Goal: Find specific page/section: Find specific page/section

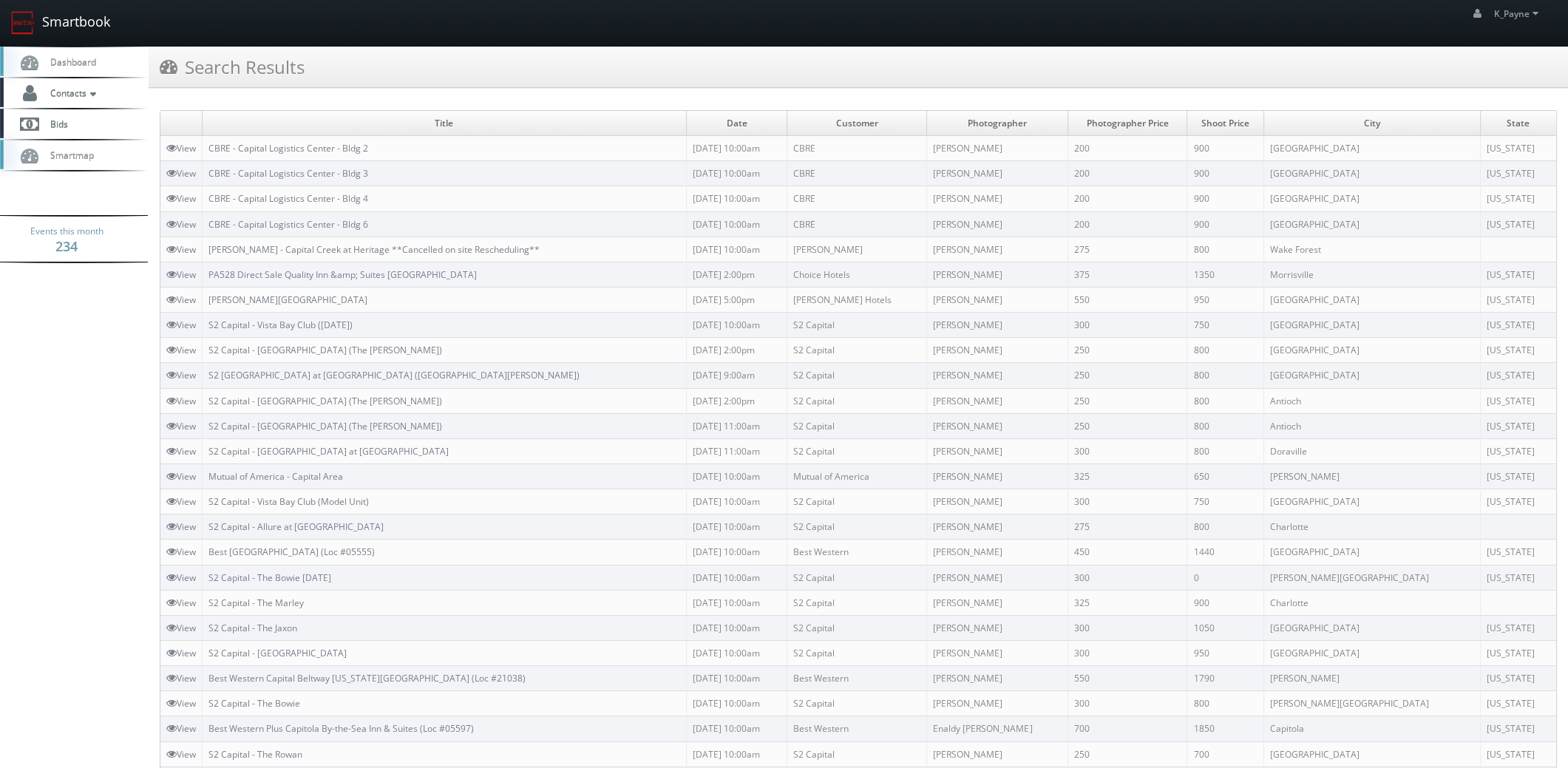
click at [71, 8] on link "Smartbook" at bounding box center [61, 23] width 121 height 46
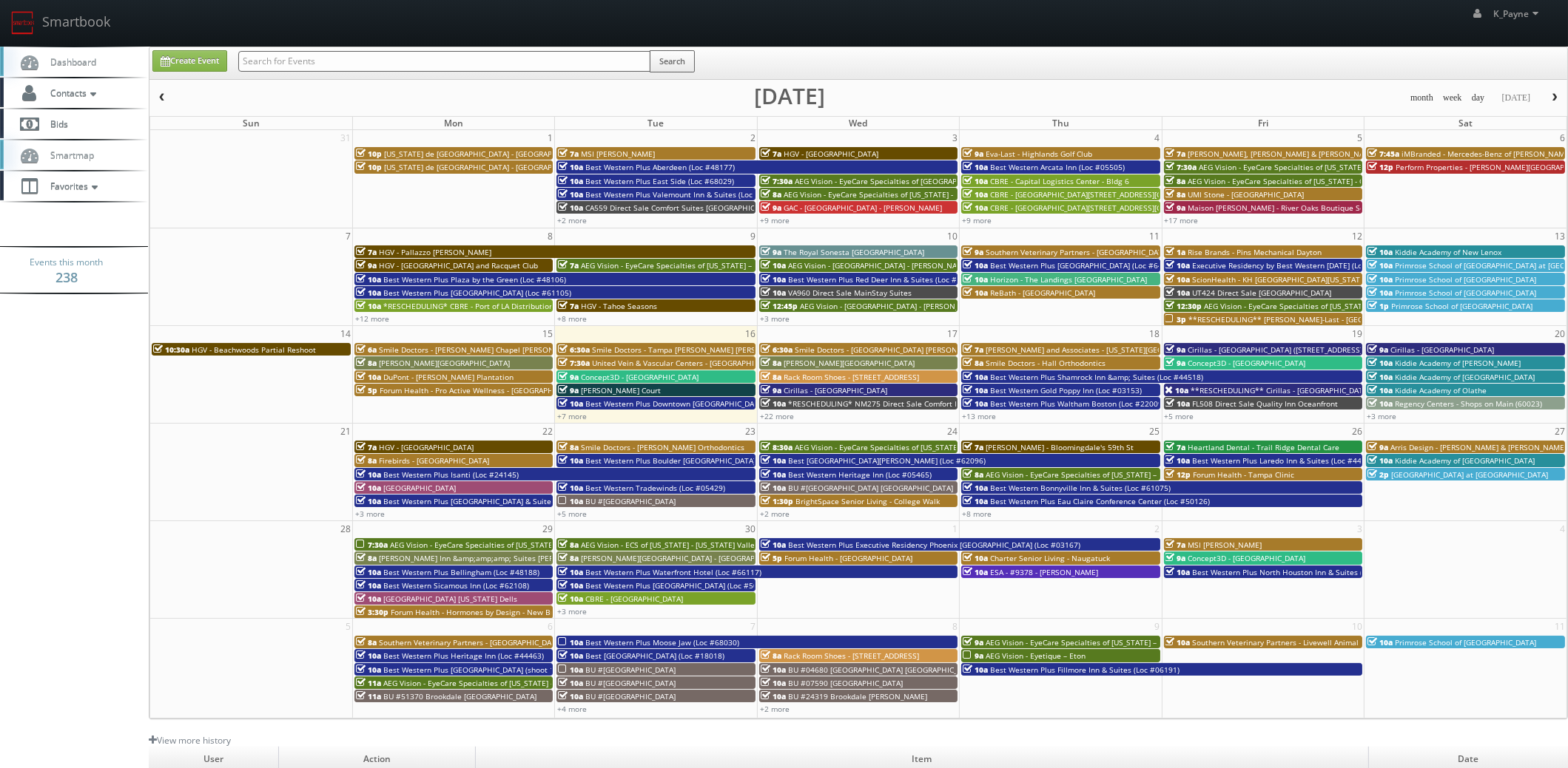
click at [349, 73] on div "Search" at bounding box center [466, 64] width 457 height 28
click at [355, 65] on input "text" at bounding box center [444, 61] width 413 height 21
type input "danvers"
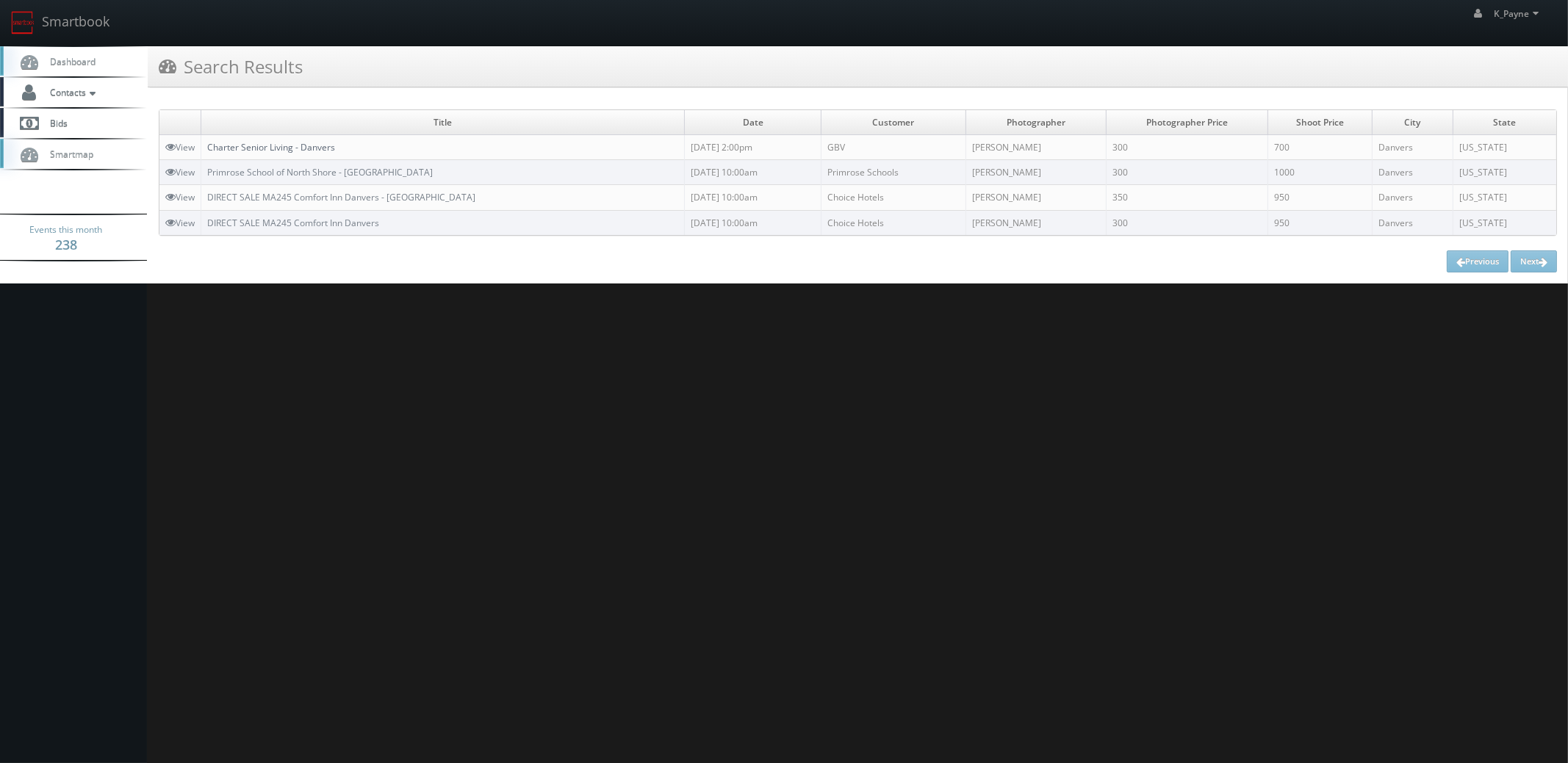
click at [304, 144] on link "Charter Senior Living - Danvers" at bounding box center [271, 147] width 128 height 13
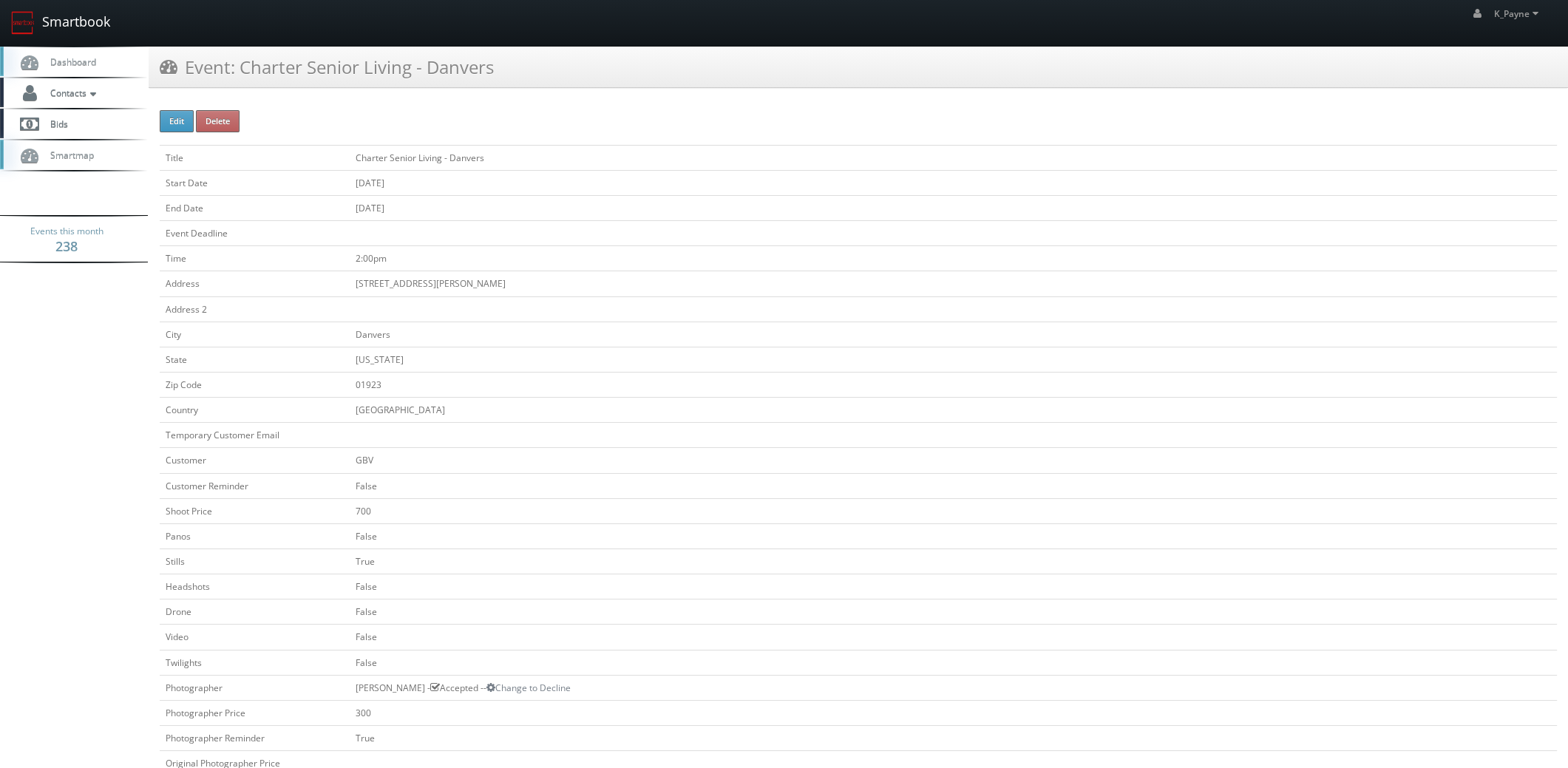
click at [59, 20] on link "Smartbook" at bounding box center [61, 23] width 121 height 46
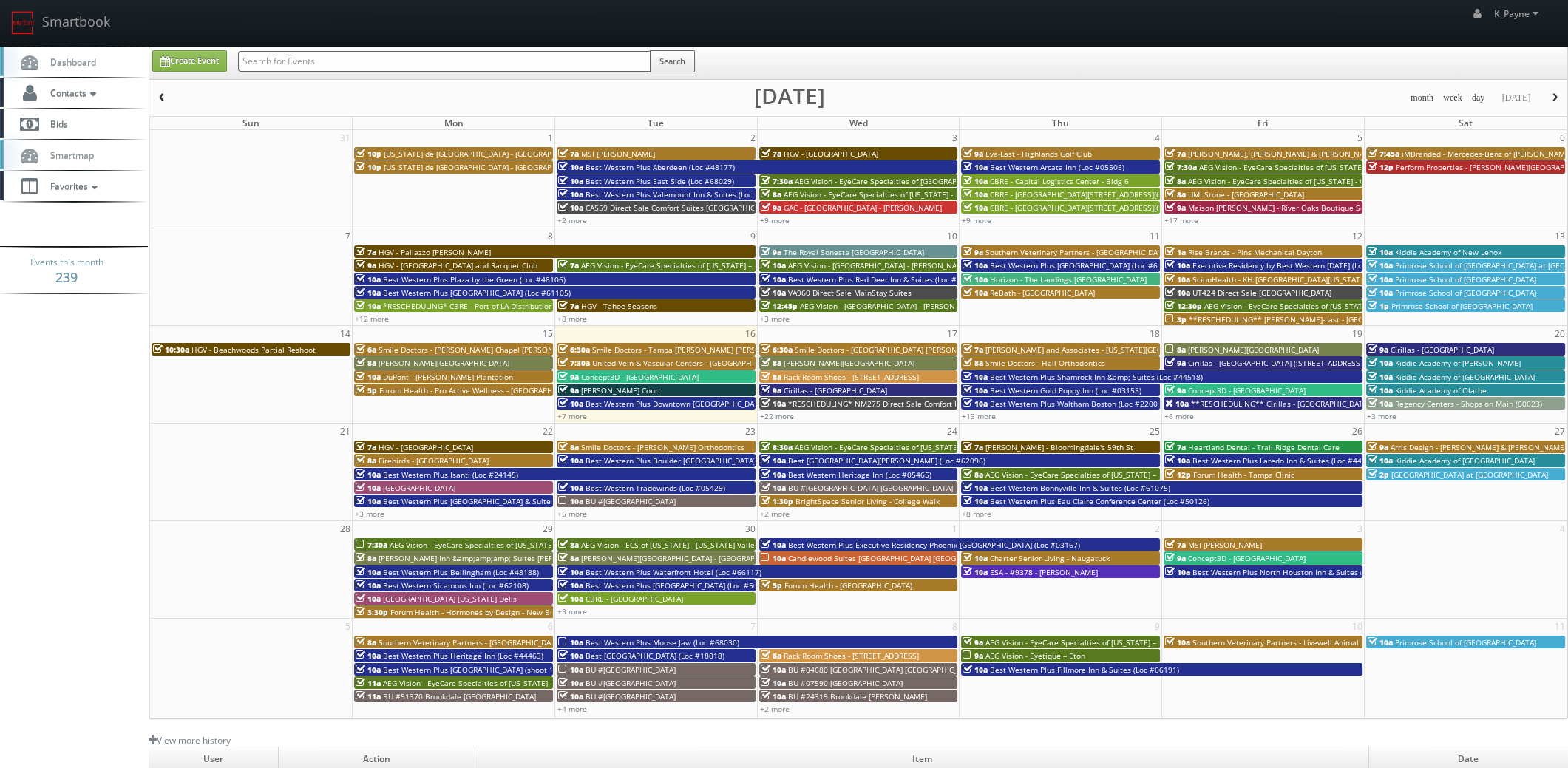
drag, startPoint x: 0, startPoint y: 0, endPoint x: 304, endPoint y: 60, distance: 309.9
click at [304, 60] on input "text" at bounding box center [444, 61] width 412 height 21
type input "river house"
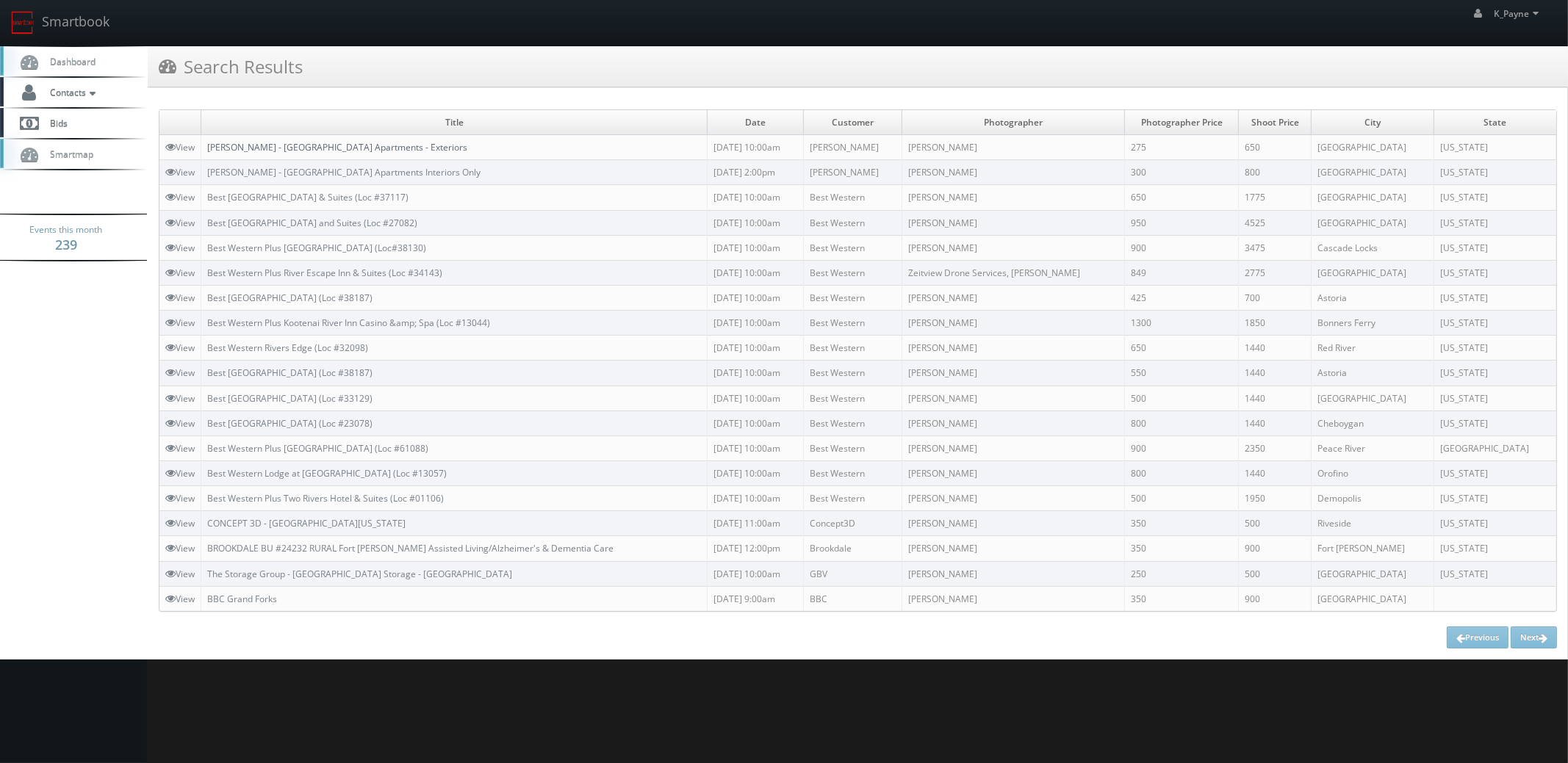
click at [342, 142] on link "Kushner - River House Apartments - Exteriors" at bounding box center [337, 147] width 260 height 13
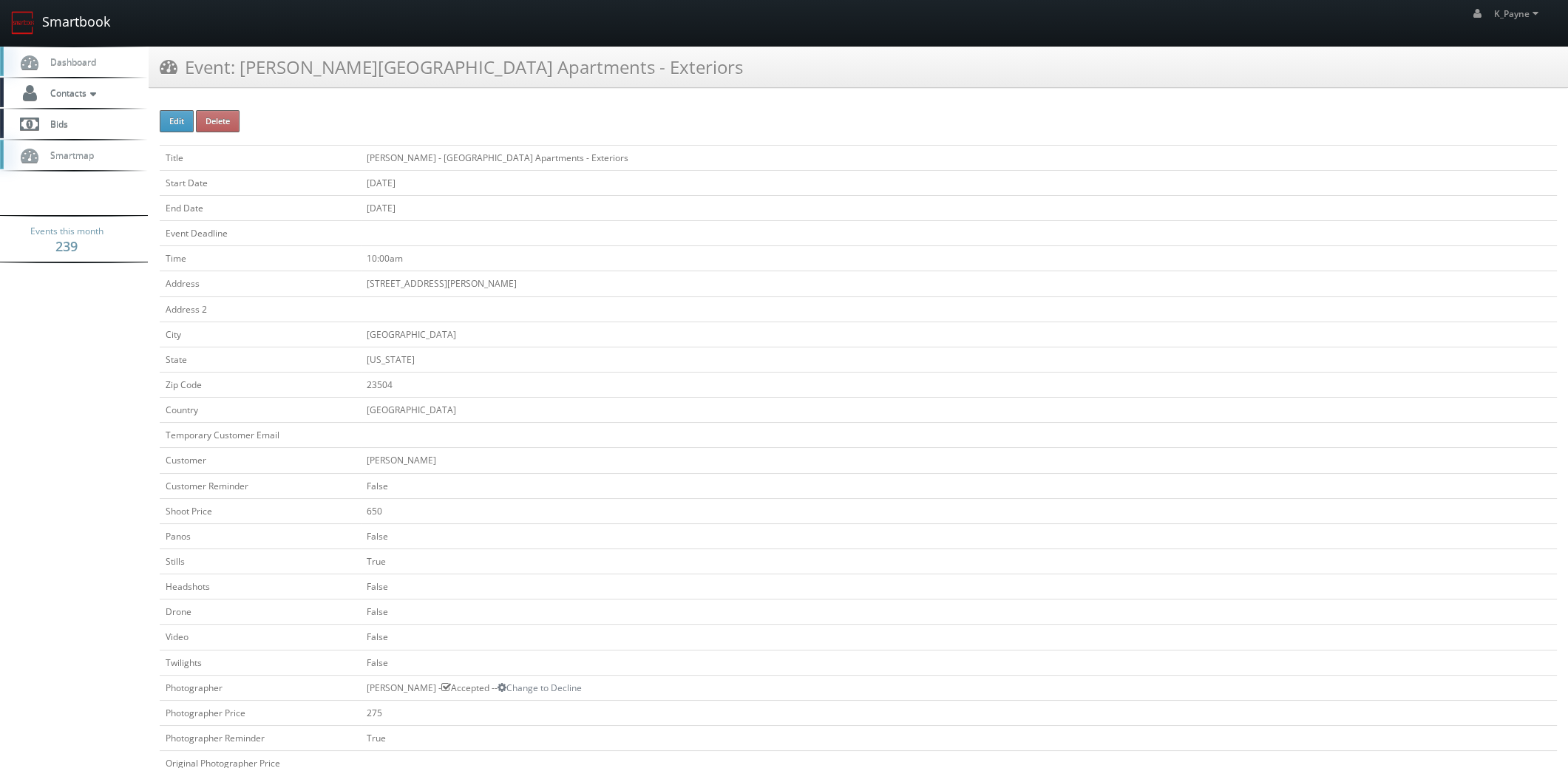
click at [59, 20] on link "Smartbook" at bounding box center [61, 23] width 121 height 46
click at [92, 20] on link "Smartbook" at bounding box center [61, 23] width 121 height 46
click at [78, 23] on link "Smartbook" at bounding box center [61, 23] width 121 height 46
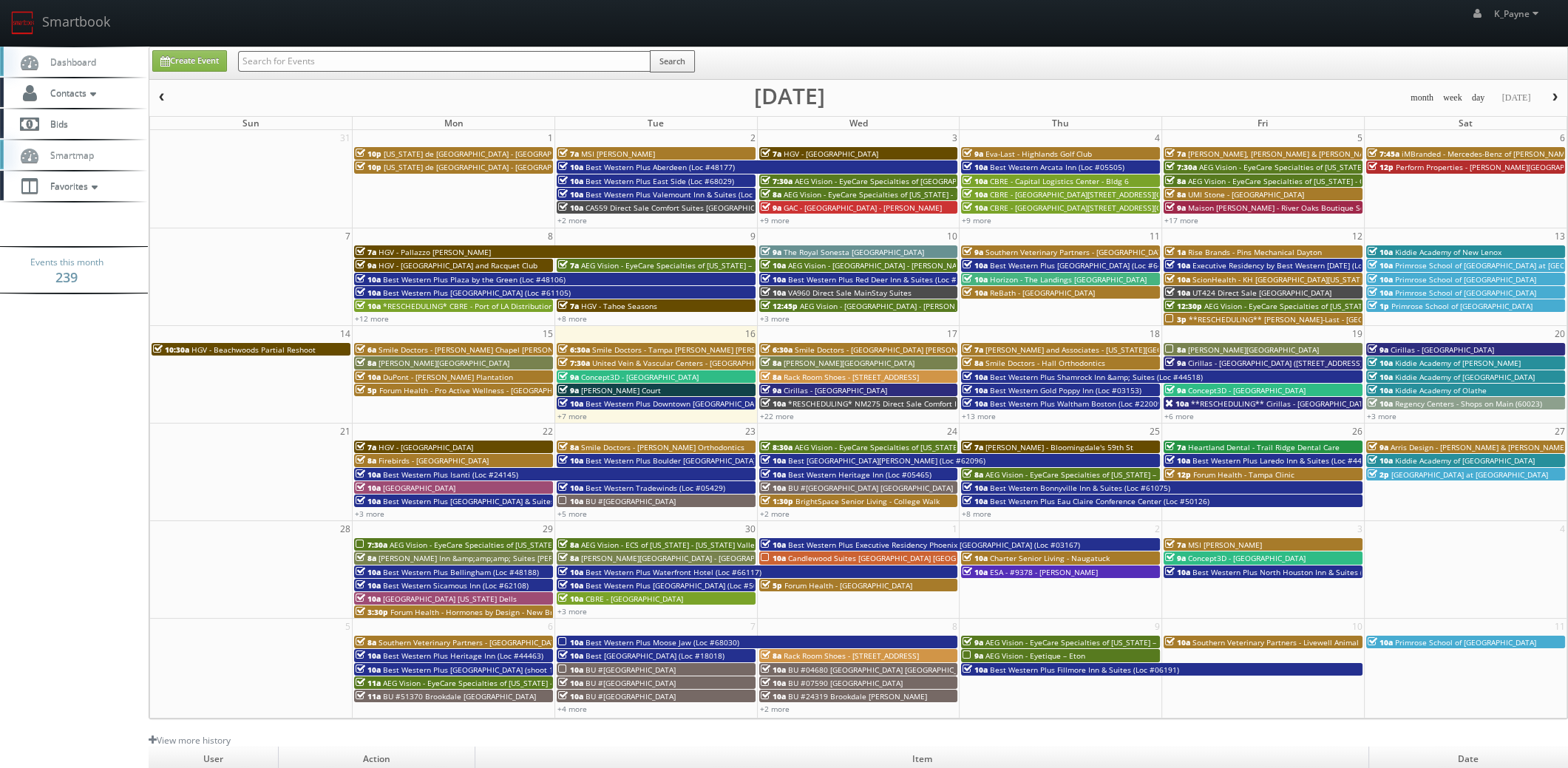
click at [343, 56] on input "text" at bounding box center [444, 61] width 412 height 21
type input "hormones"
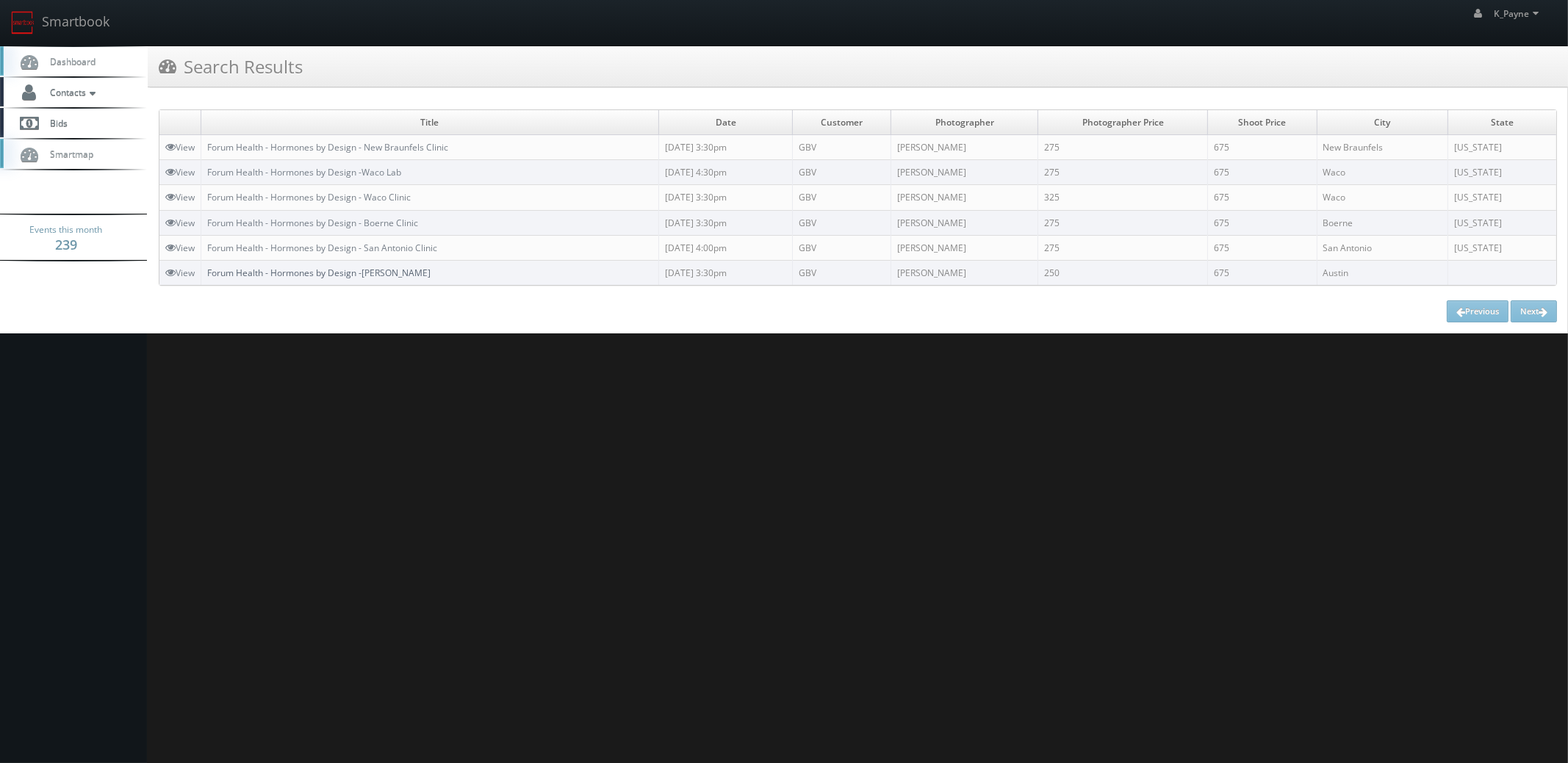
click at [383, 270] on link "Forum Health - Hormones by Design -[PERSON_NAME]" at bounding box center [319, 272] width 224 height 13
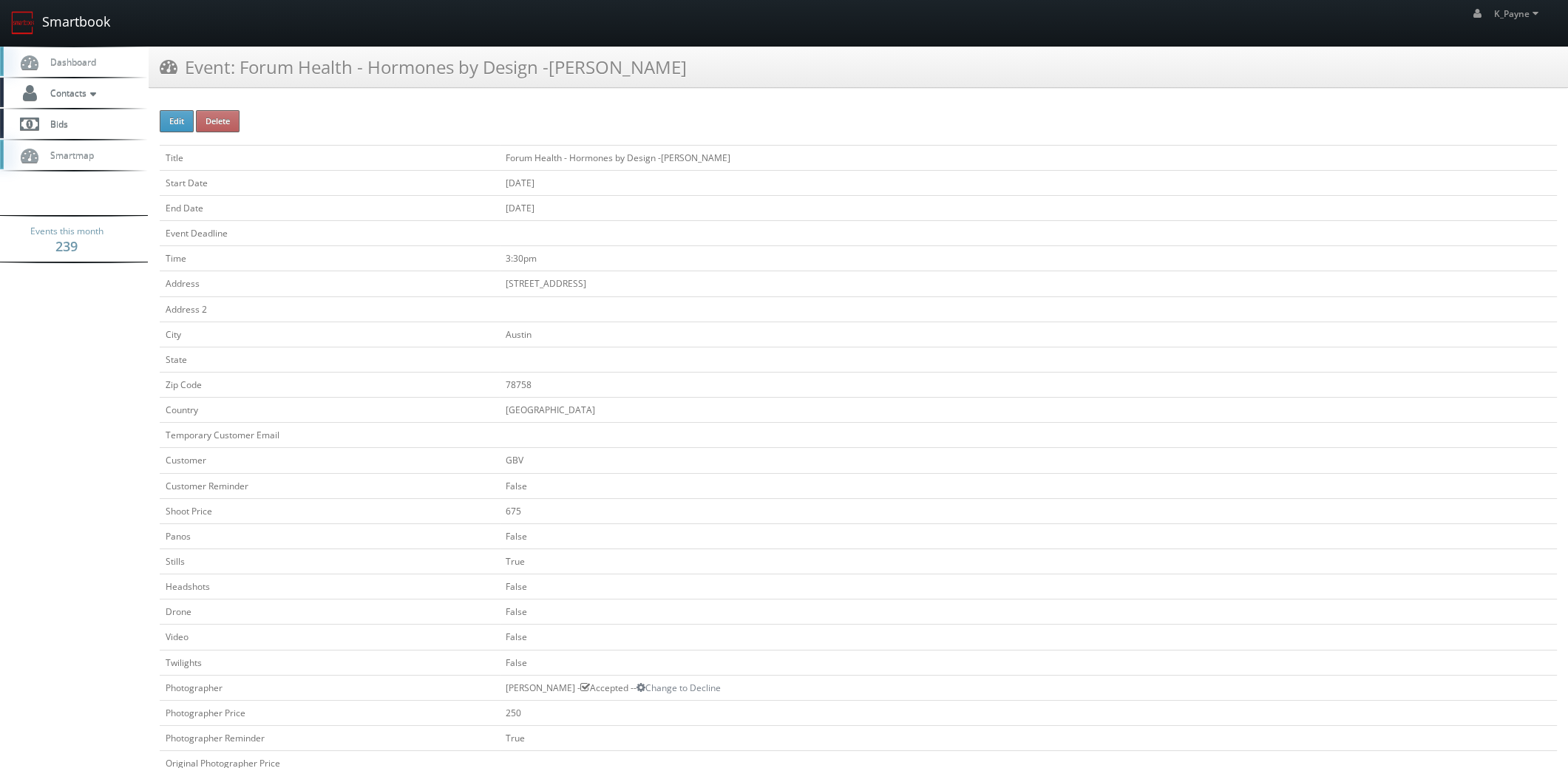
click at [80, 19] on link "Smartbook" at bounding box center [61, 23] width 121 height 46
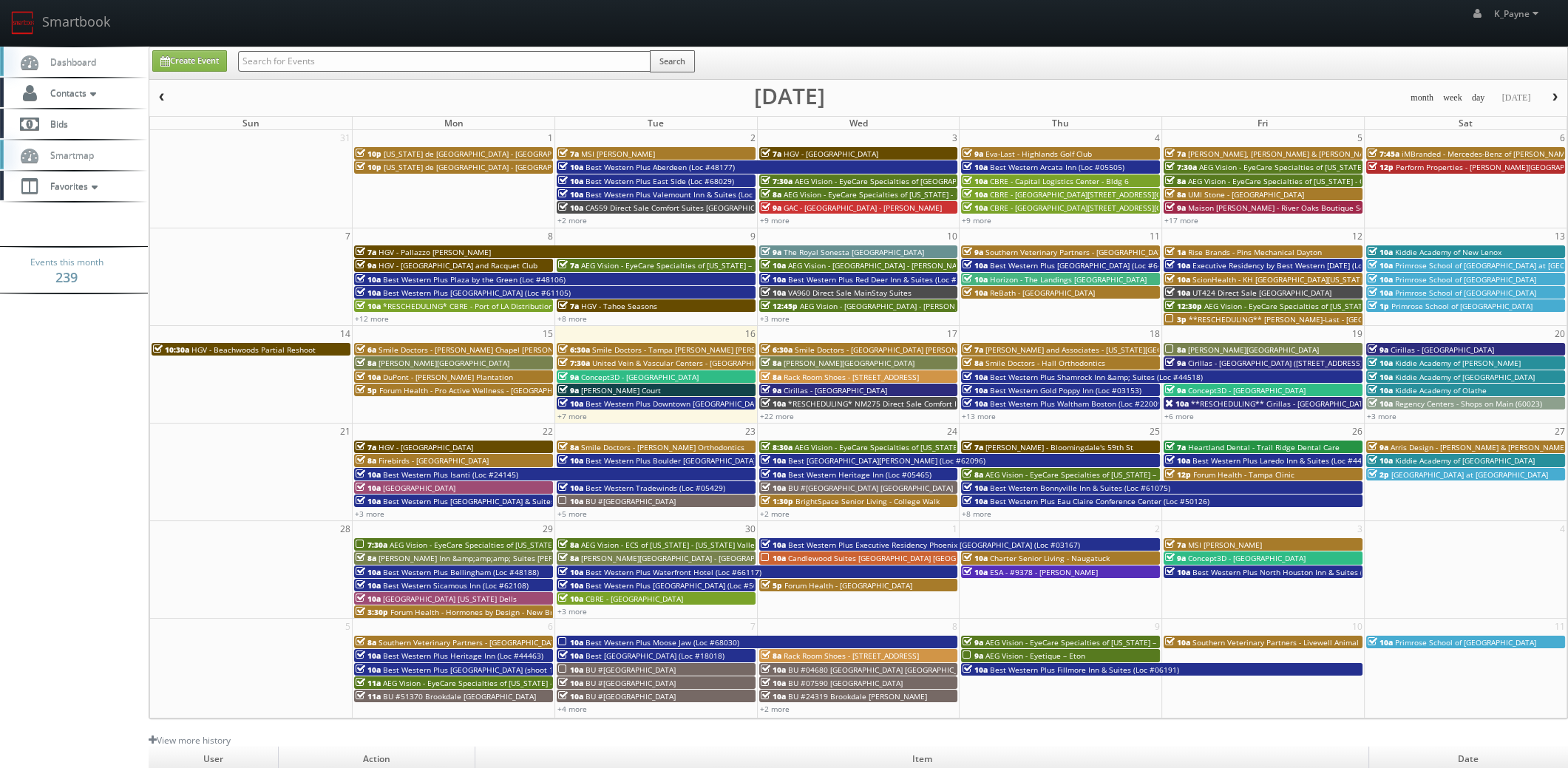
click at [327, 56] on input "text" at bounding box center [444, 61] width 412 height 21
type input "jackson square"
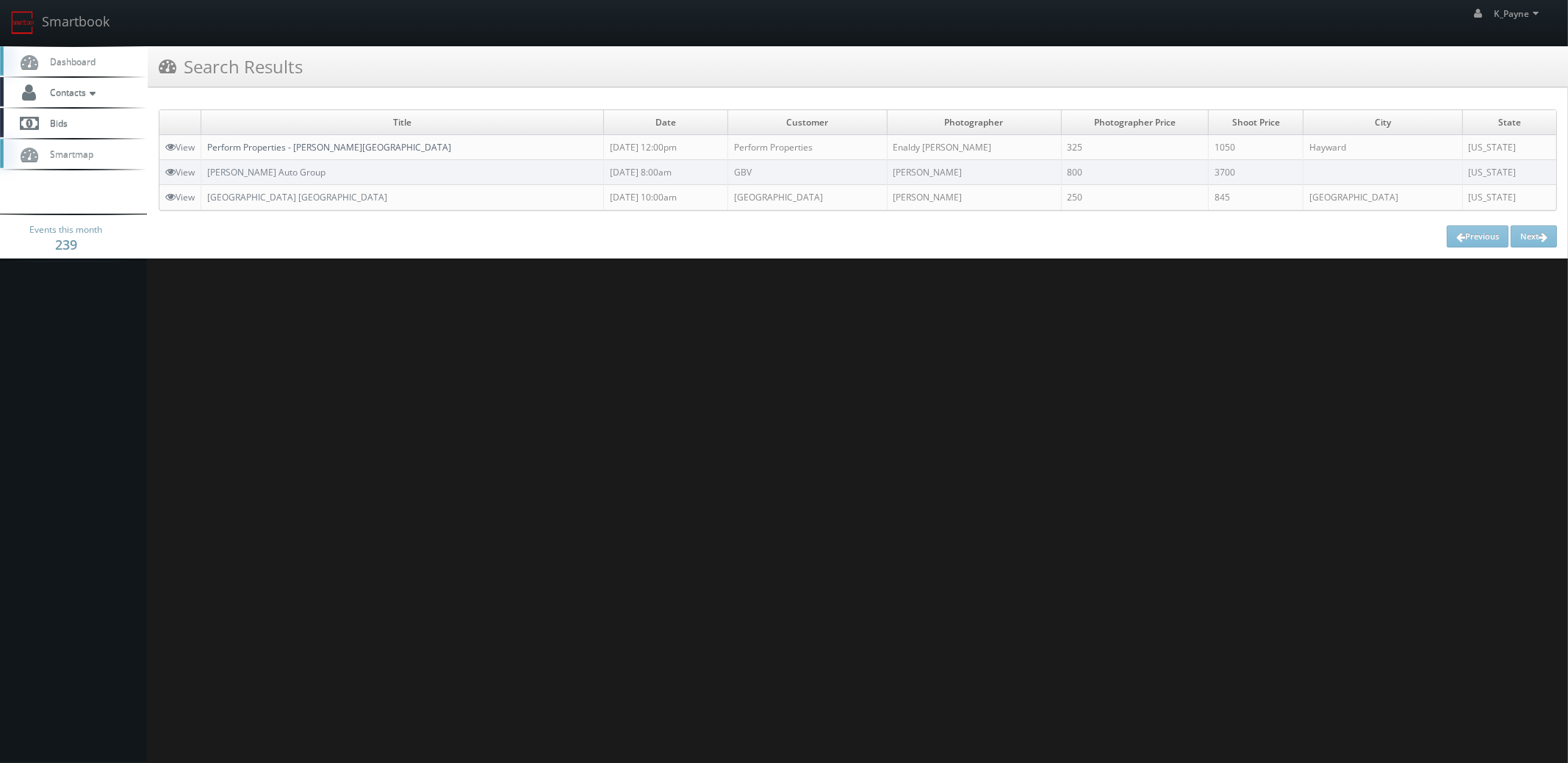
click at [329, 144] on link "Perform Properties - [PERSON_NAME][GEOGRAPHIC_DATA]" at bounding box center [329, 147] width 244 height 13
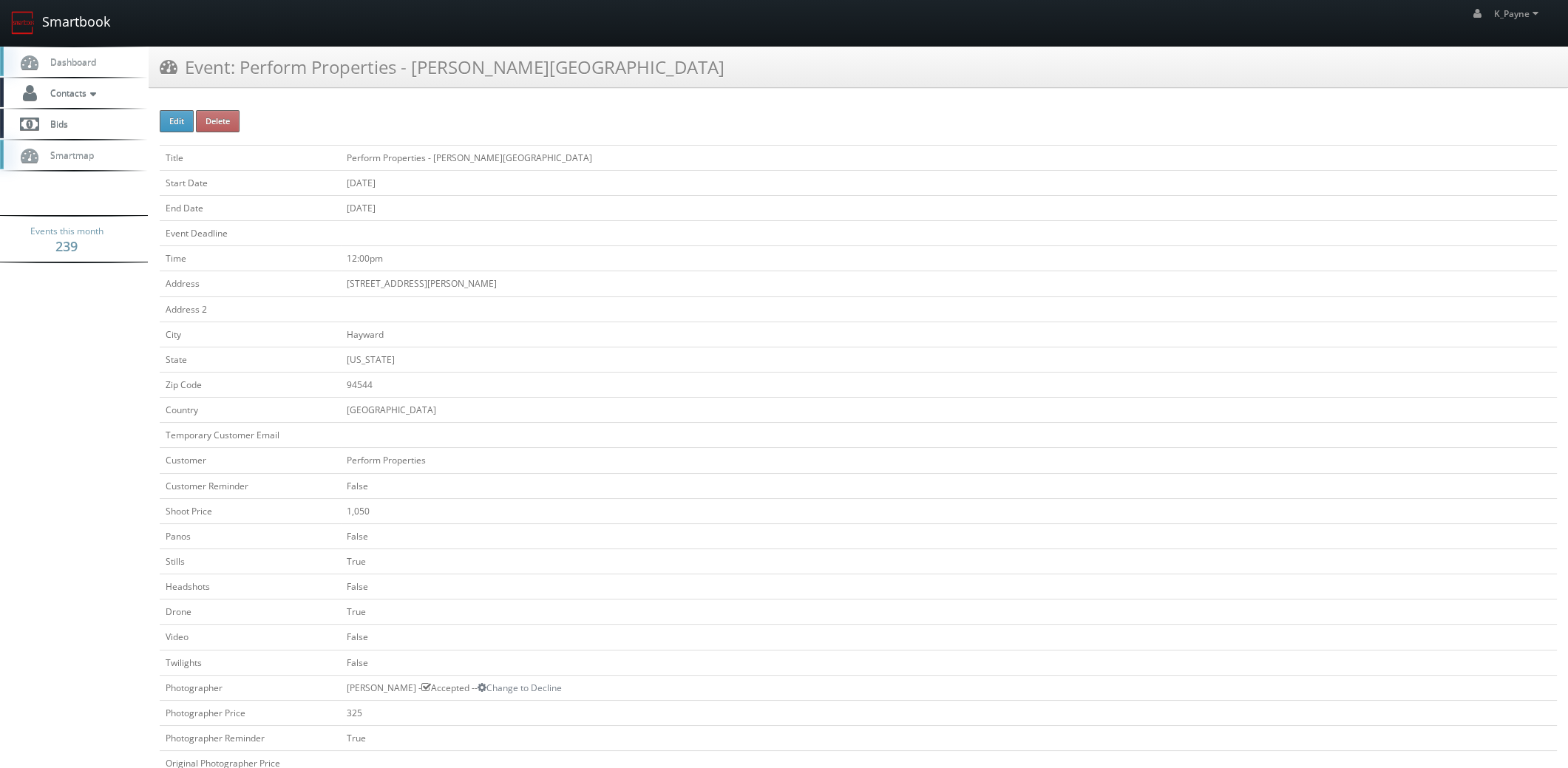
click at [70, 22] on link "Smartbook" at bounding box center [61, 23] width 121 height 46
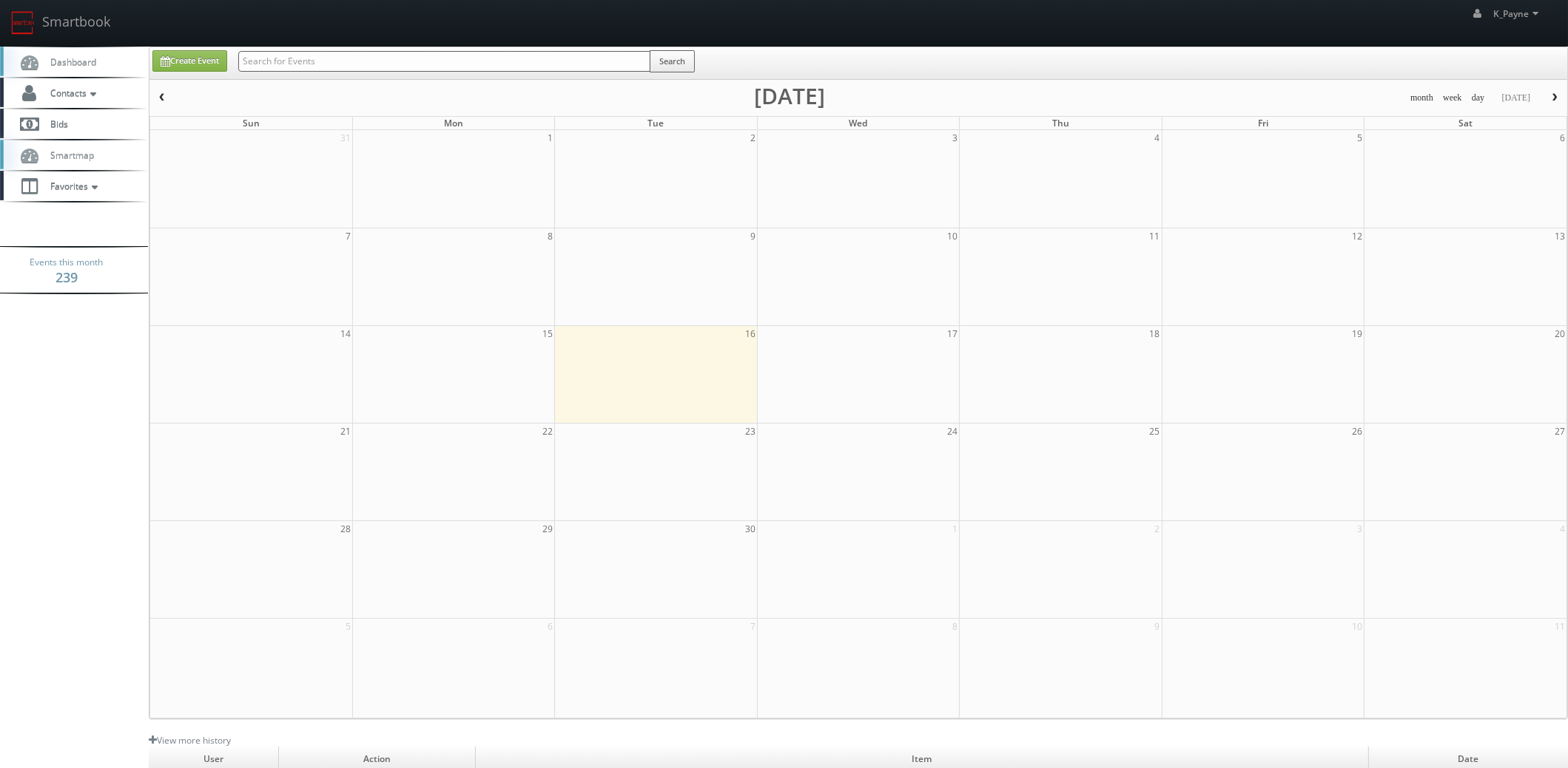
click at [286, 65] on input "text" at bounding box center [444, 61] width 413 height 21
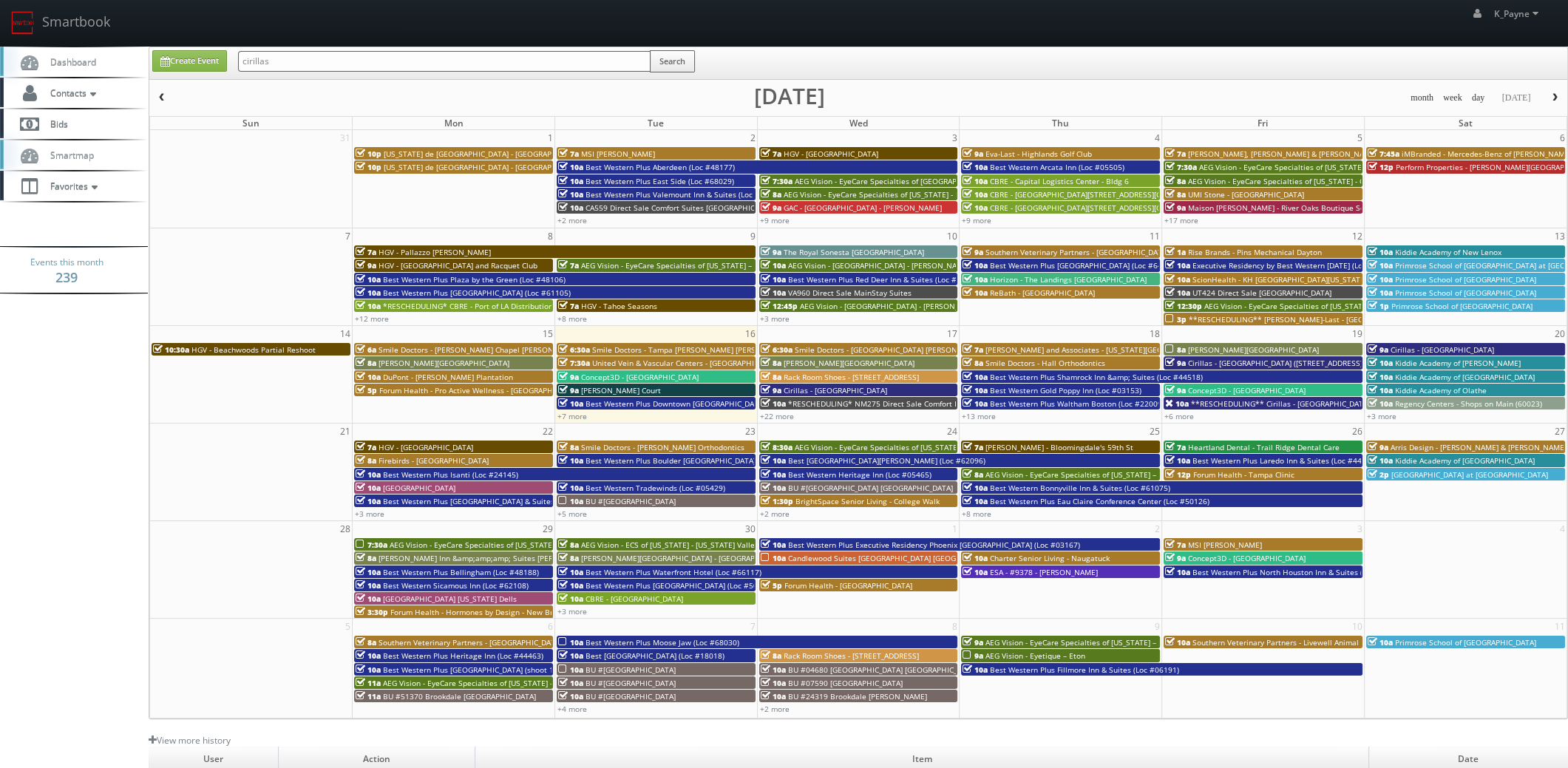
type input "cirillas"
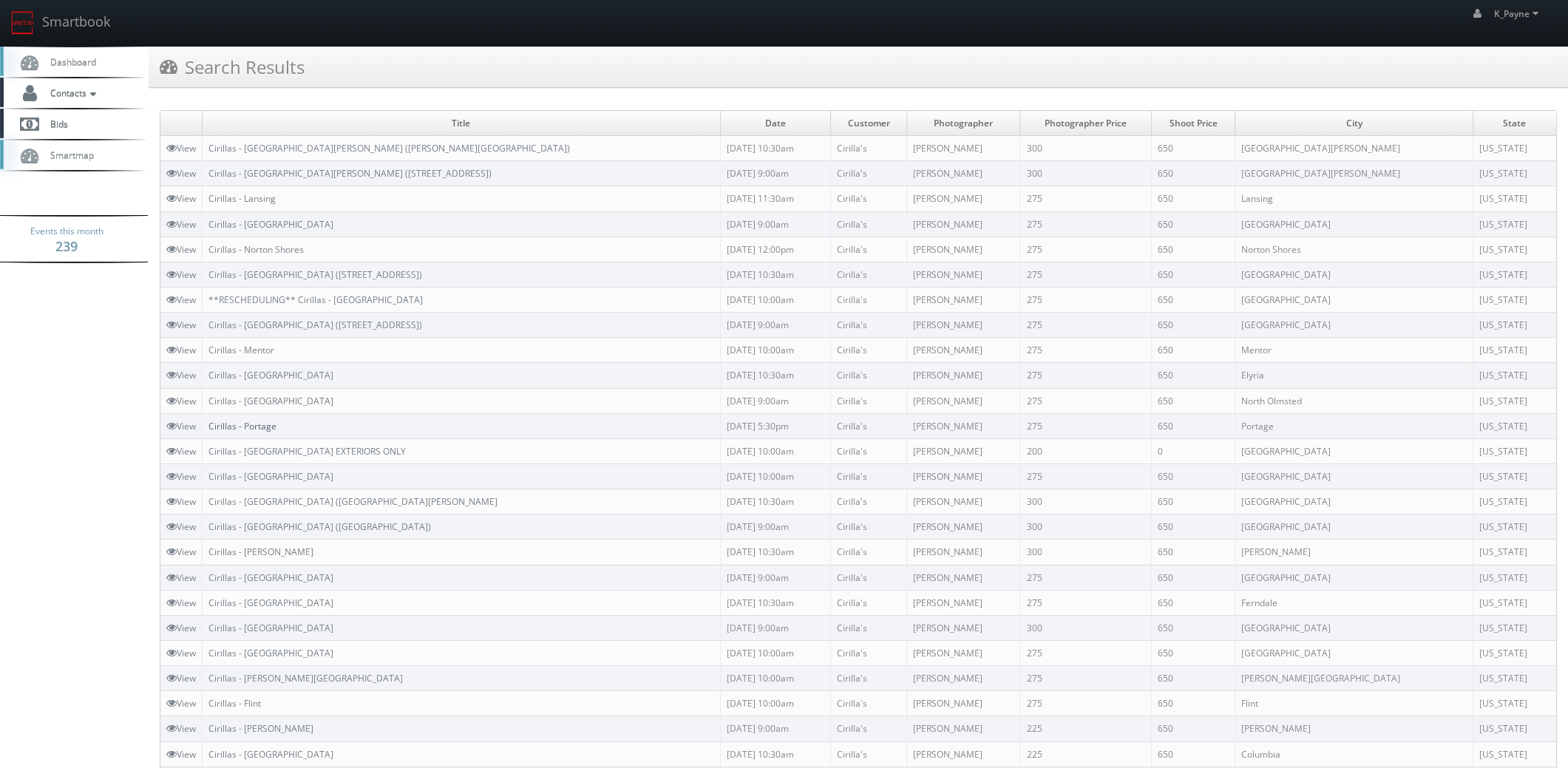
click at [261, 424] on link "Cirillas - Portage" at bounding box center [242, 426] width 68 height 13
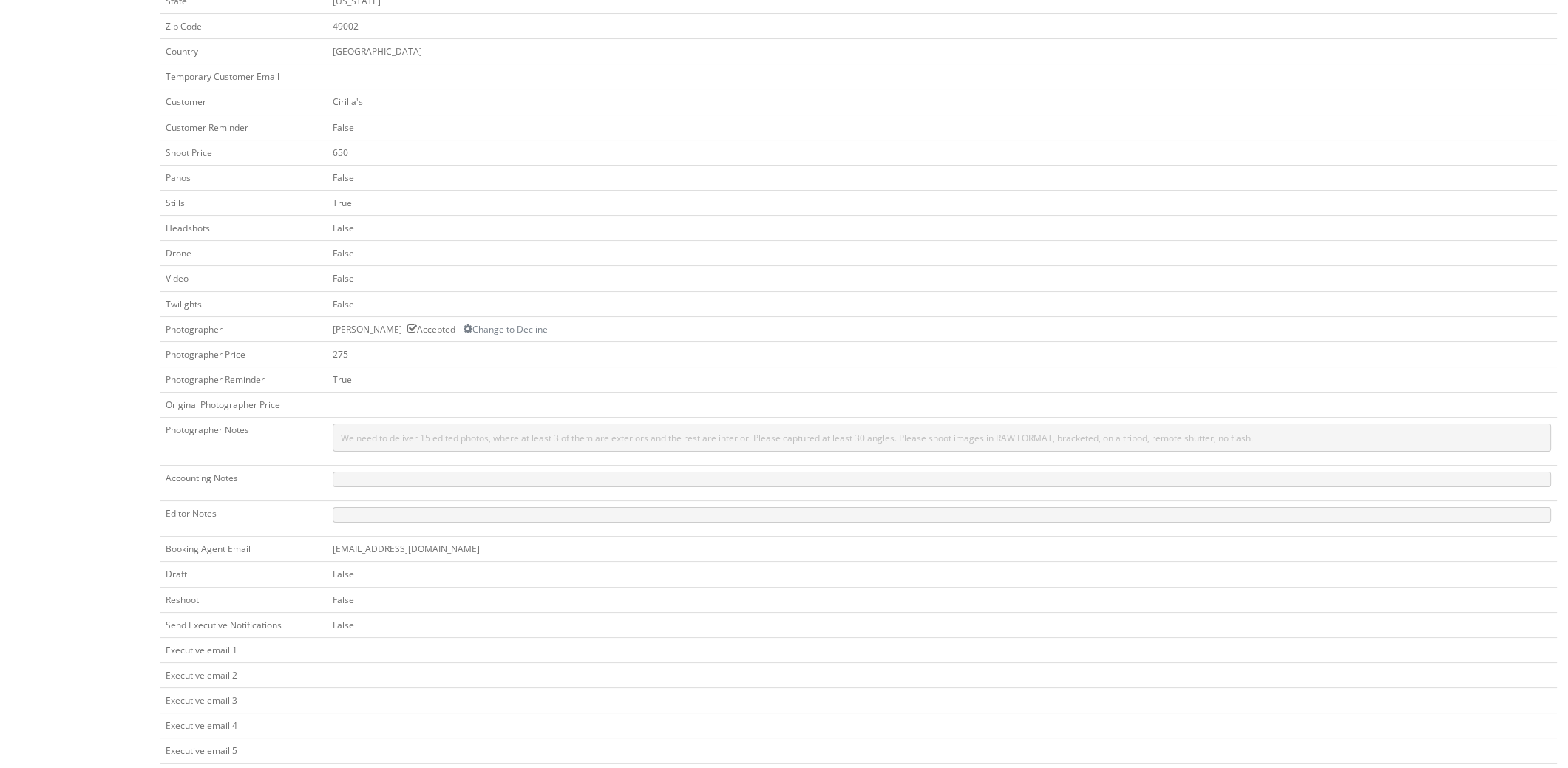
scroll to position [448, 0]
